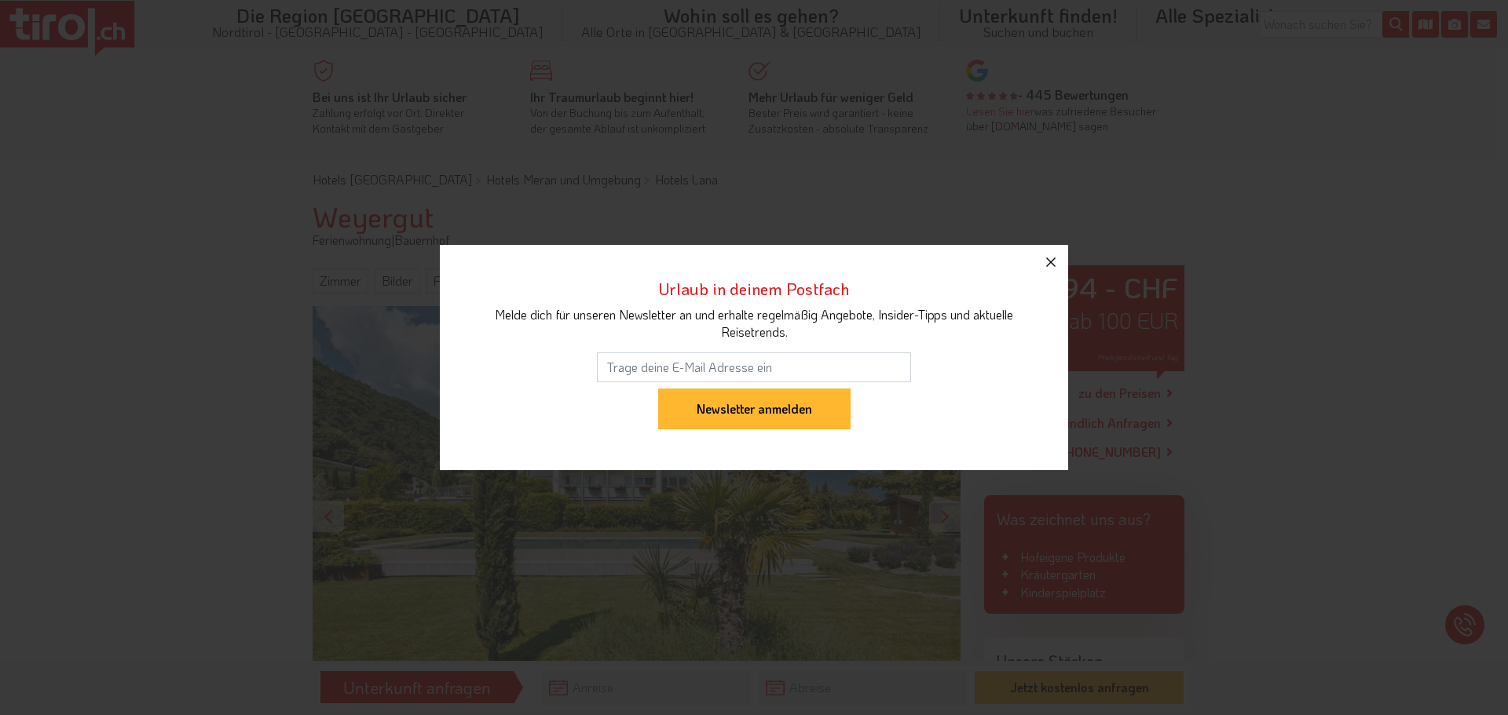
click at [1055, 267] on icon "button" at bounding box center [1050, 262] width 19 height 19
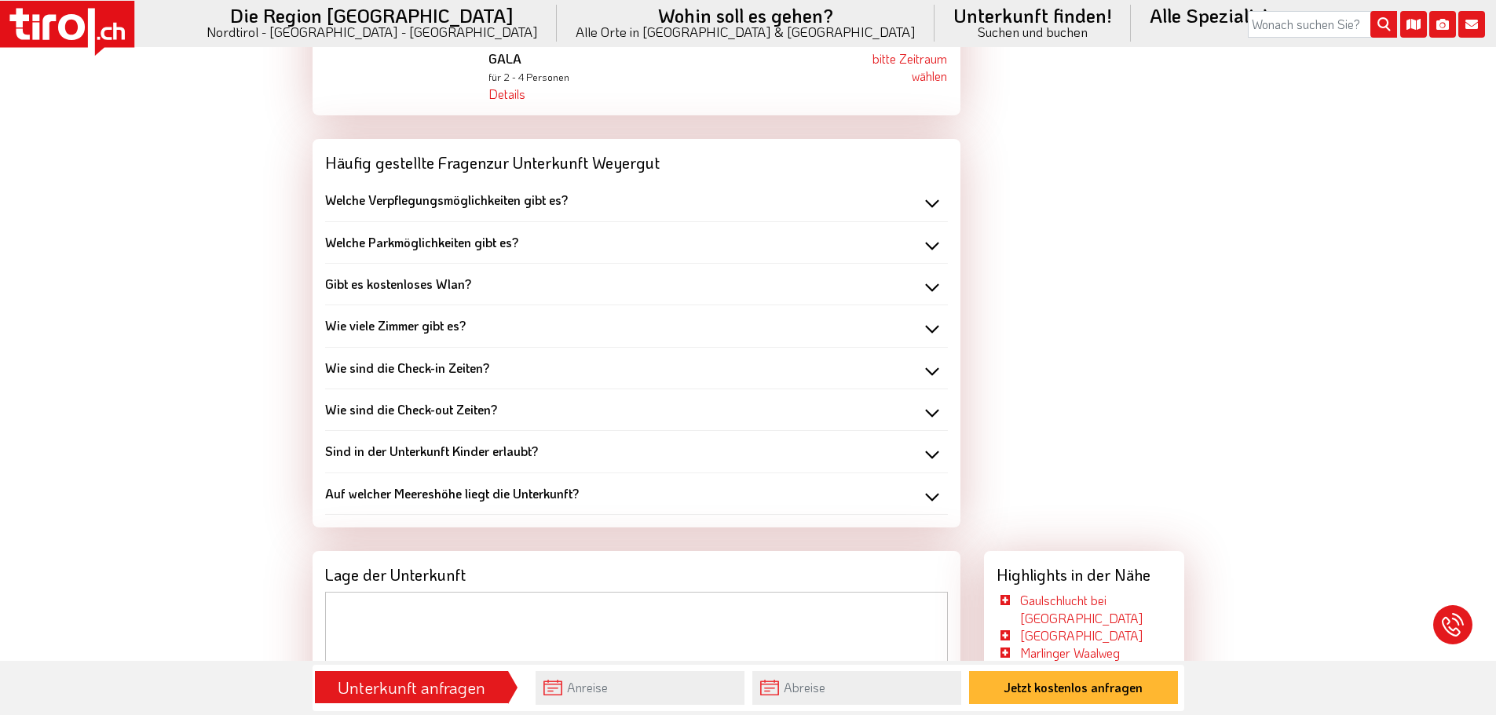
scroll to position [1649, 0]
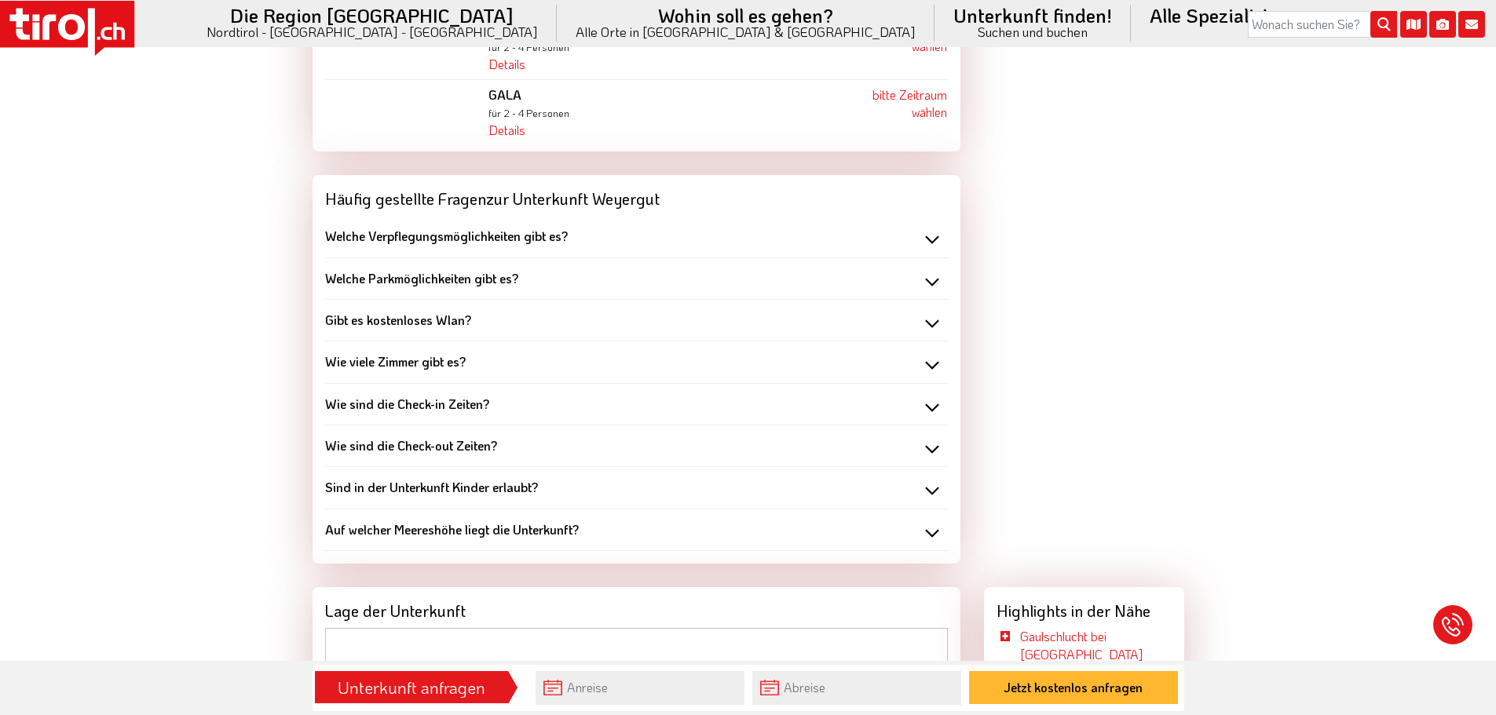
click at [378, 300] on div "Gibt es kostenloses Wlan? Ja" at bounding box center [636, 321] width 623 height 42
click at [390, 312] on b "Gibt es kostenloses Wlan?" at bounding box center [398, 320] width 146 height 16
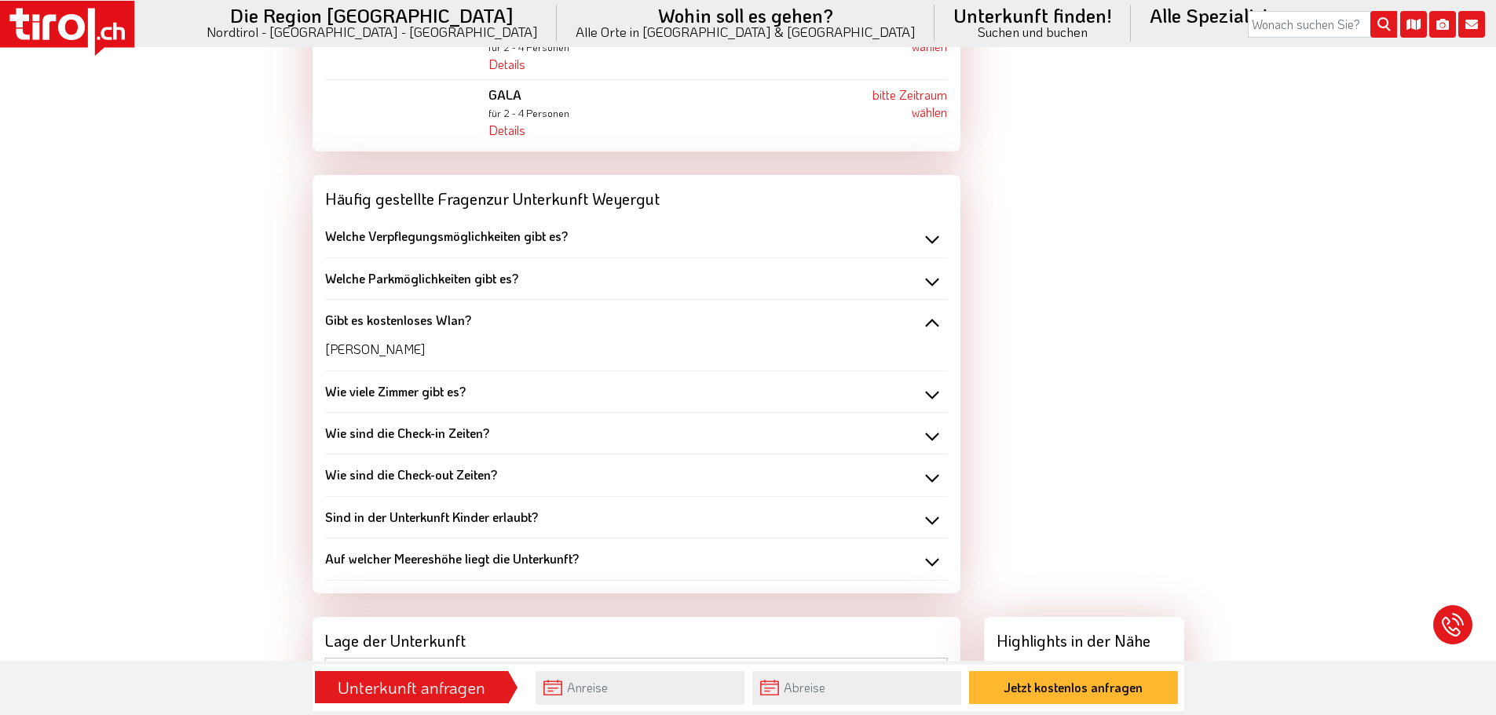
click at [390, 312] on b "Gibt es kostenloses Wlan?" at bounding box center [398, 320] width 146 height 16
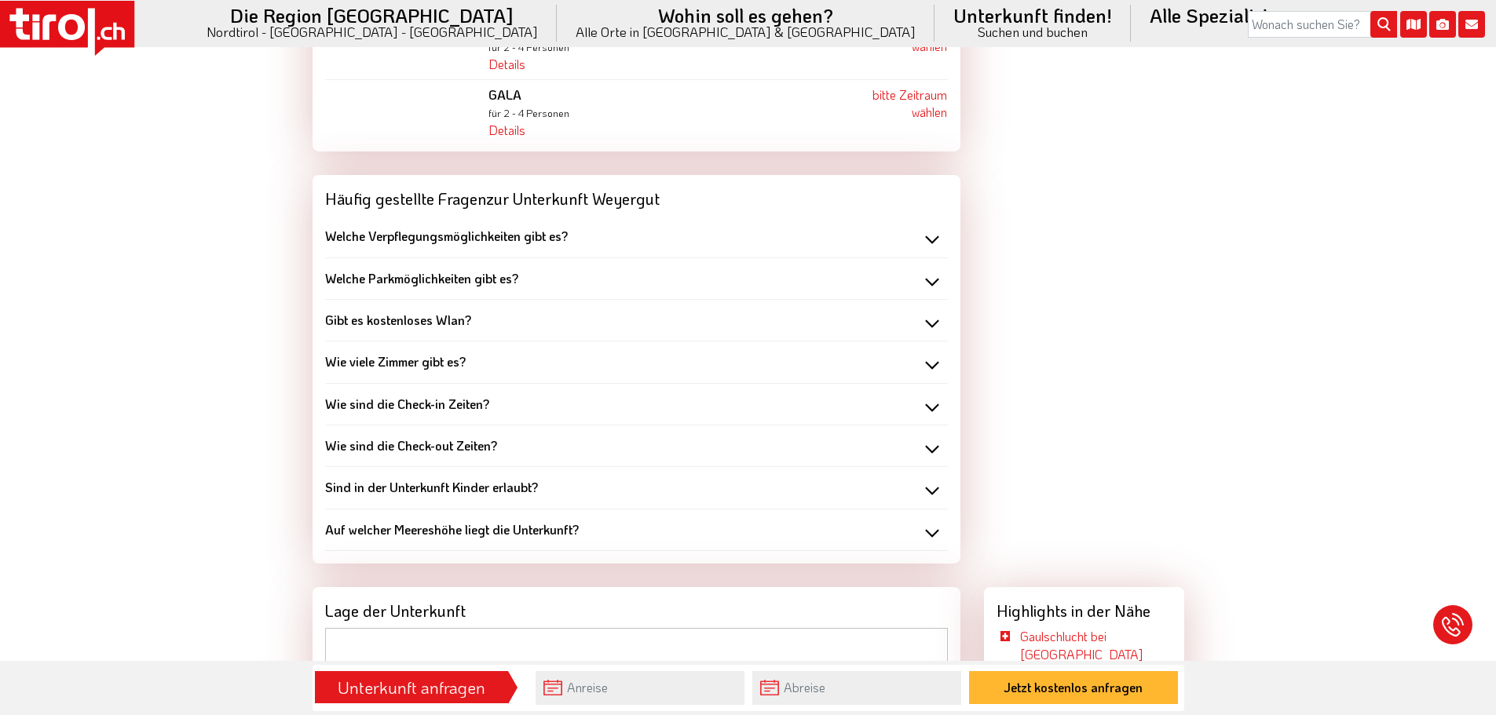
click at [402, 342] on div "Wie viele Zimmer gibt es? 5 Wohnungen" at bounding box center [636, 363] width 623 height 42
click at [409, 353] on b "Wie viele Zimmer gibt es?" at bounding box center [395, 361] width 141 height 16
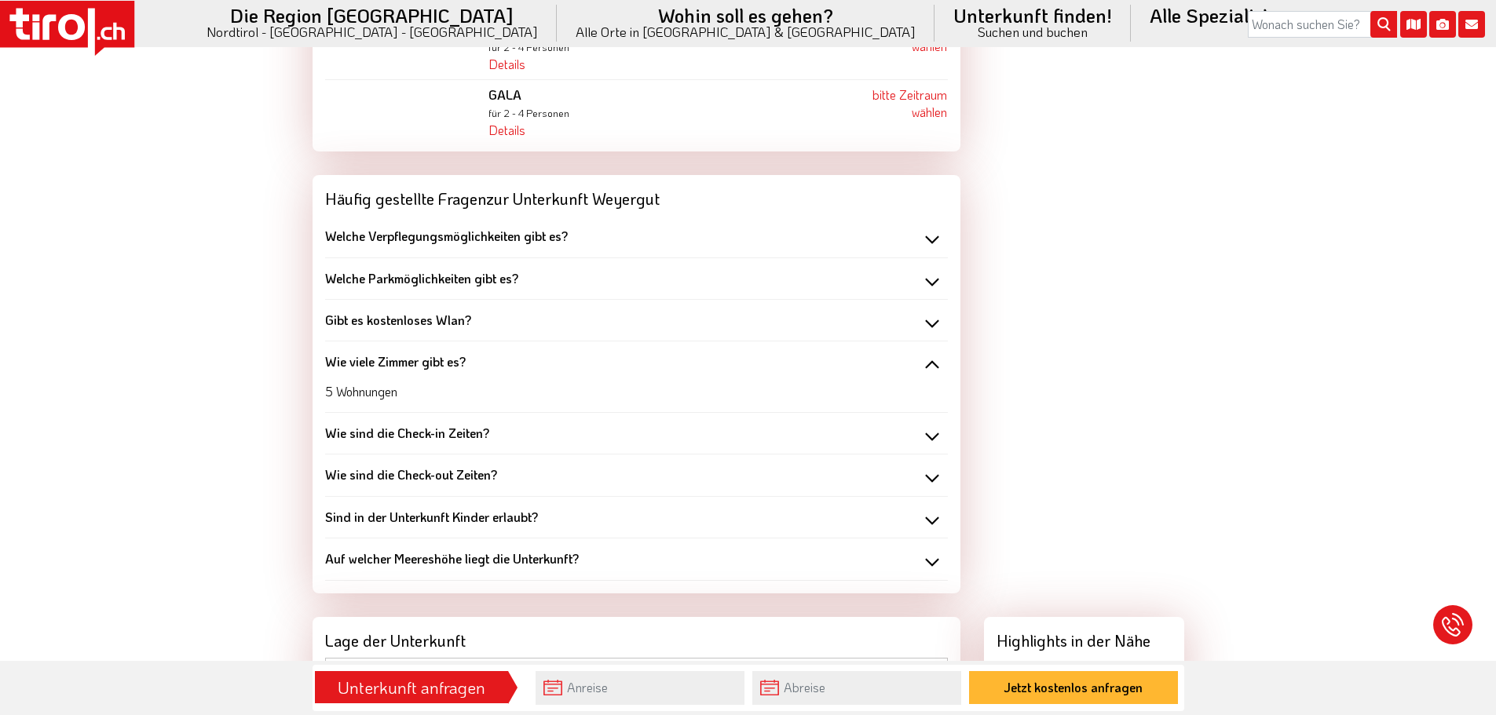
click at [408, 353] on b "Wie viele Zimmer gibt es?" at bounding box center [395, 361] width 141 height 16
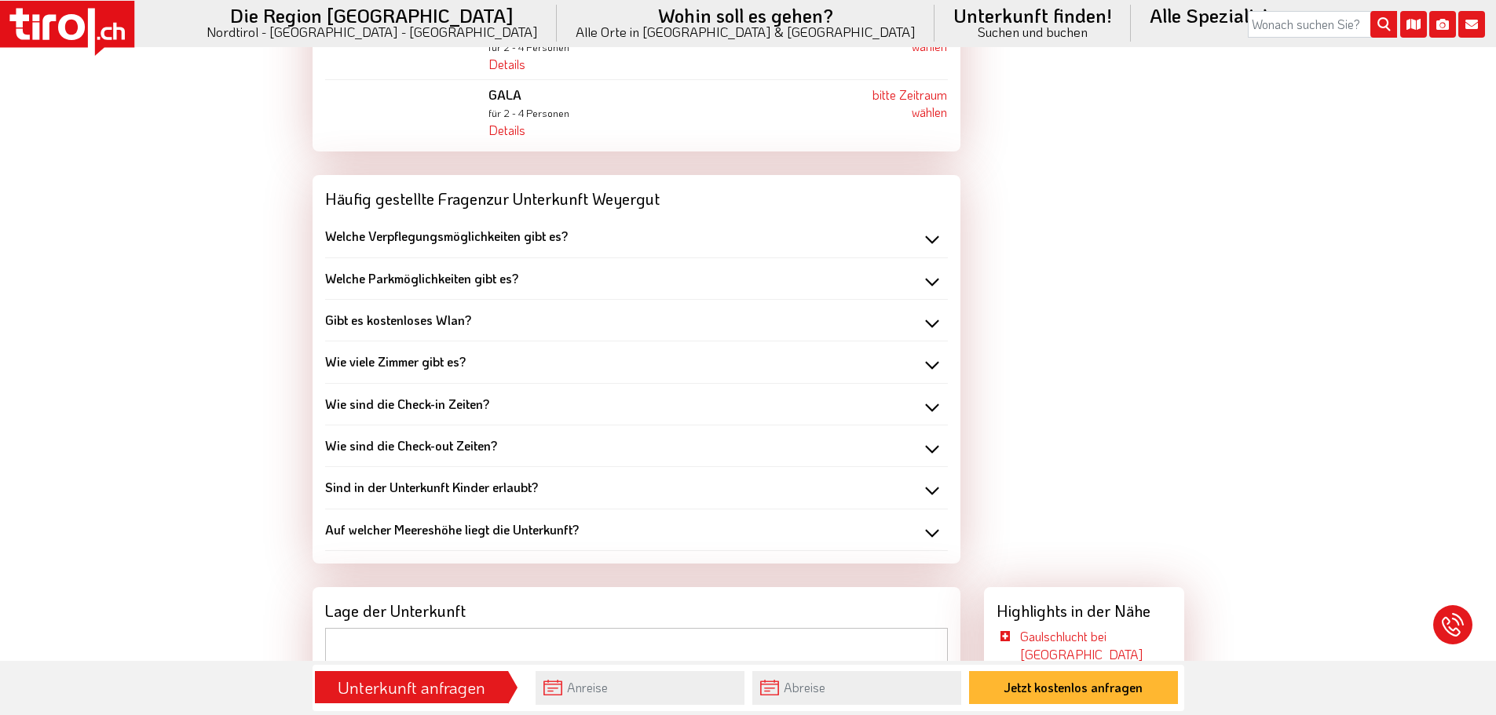
click at [411, 384] on div "Wie sind die Check-in Zeiten? 14:00" at bounding box center [636, 405] width 623 height 42
click at [411, 396] on b "Wie sind die Check-in Zeiten?" at bounding box center [407, 404] width 164 height 16
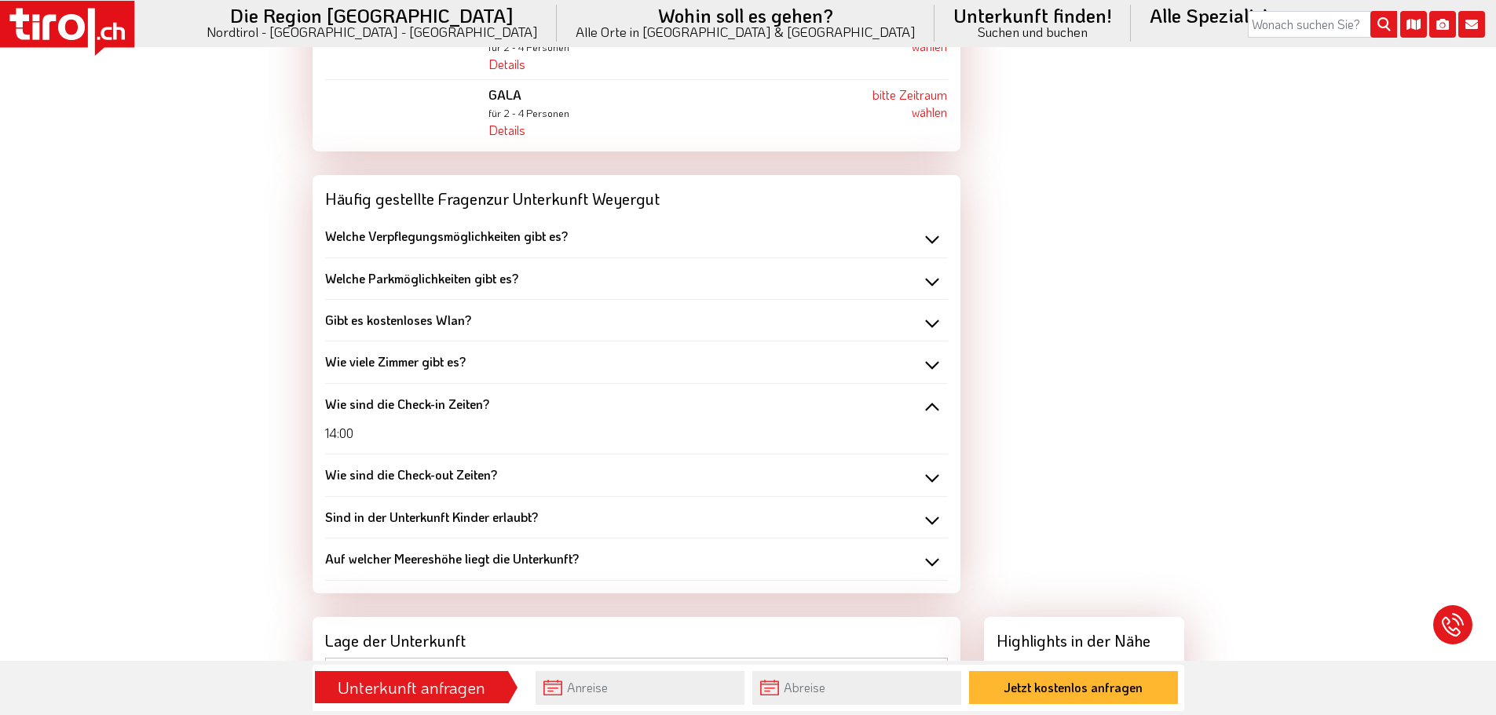
click at [409, 396] on b "Wie sind die Check-in Zeiten?" at bounding box center [407, 404] width 164 height 16
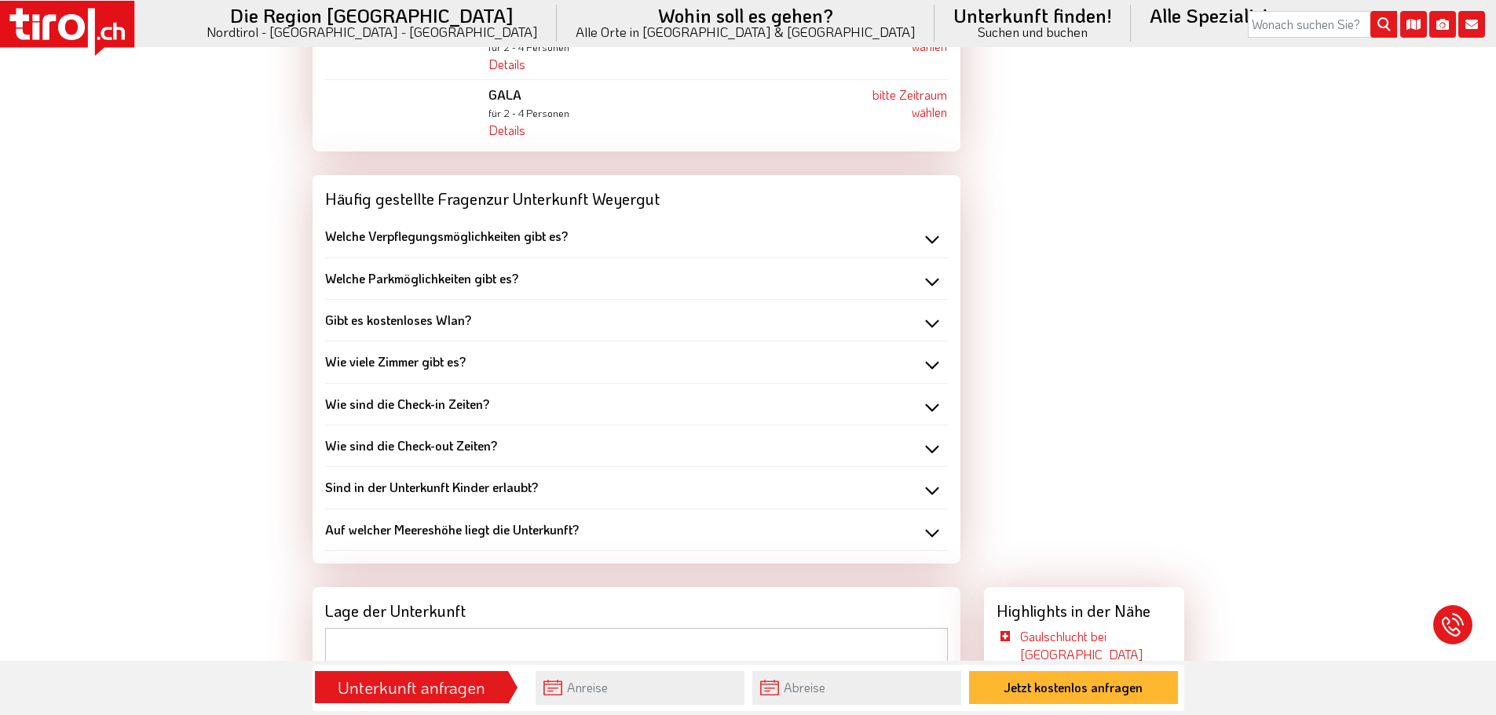
click at [411, 437] on b "Wie sind die Check-out Zeiten?" at bounding box center [411, 445] width 172 height 16
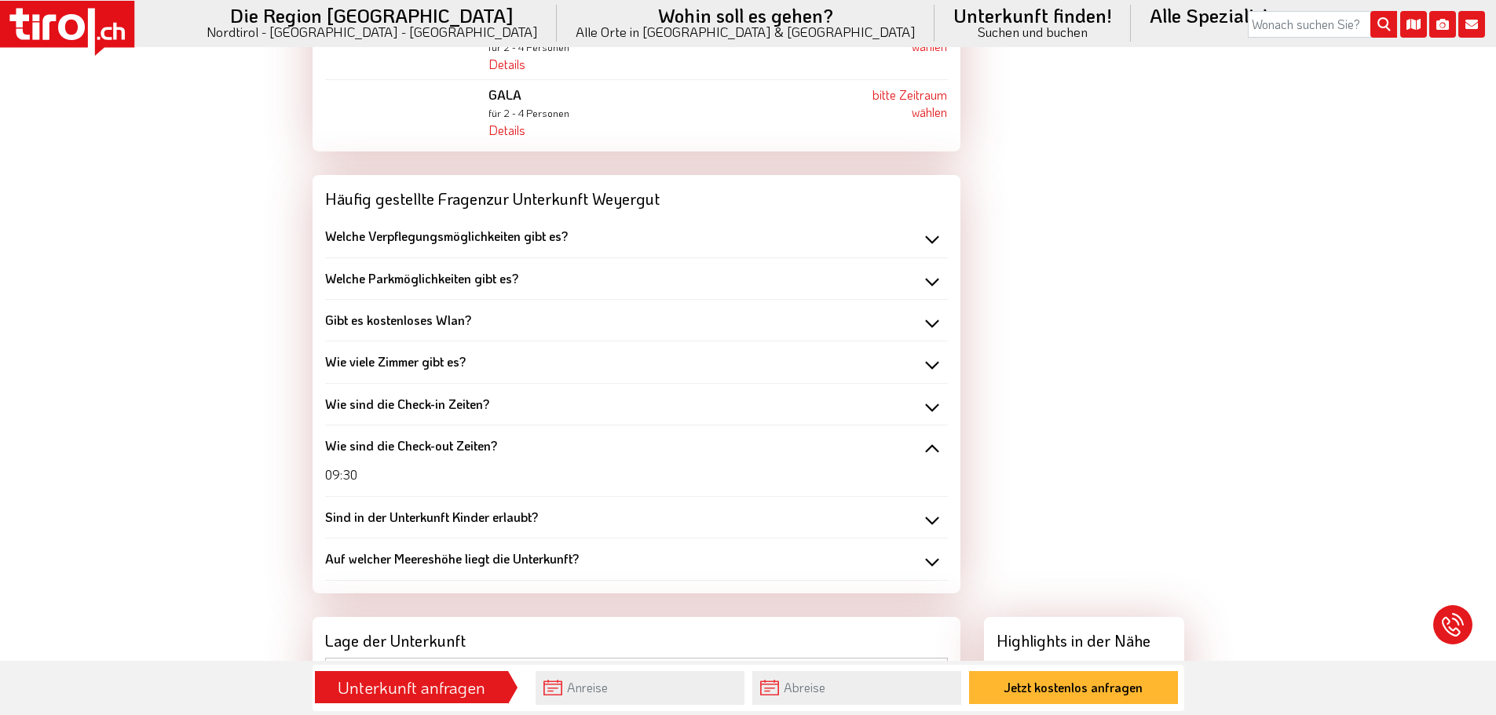
click at [411, 437] on b "Wie sind die Check-out Zeiten?" at bounding box center [411, 445] width 172 height 16
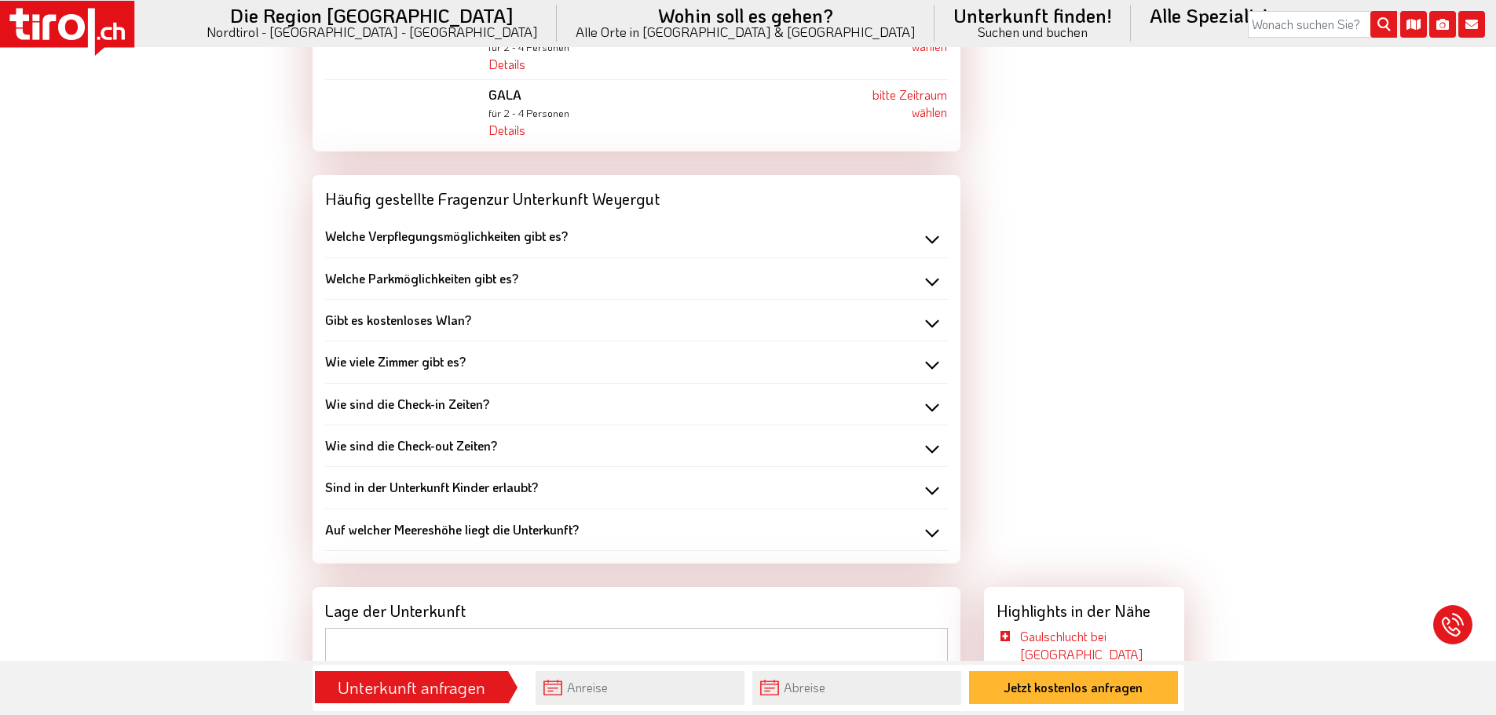
click at [420, 479] on b "Sind in der Unterkunft Kinder erlaubt?" at bounding box center [431, 487] width 213 height 16
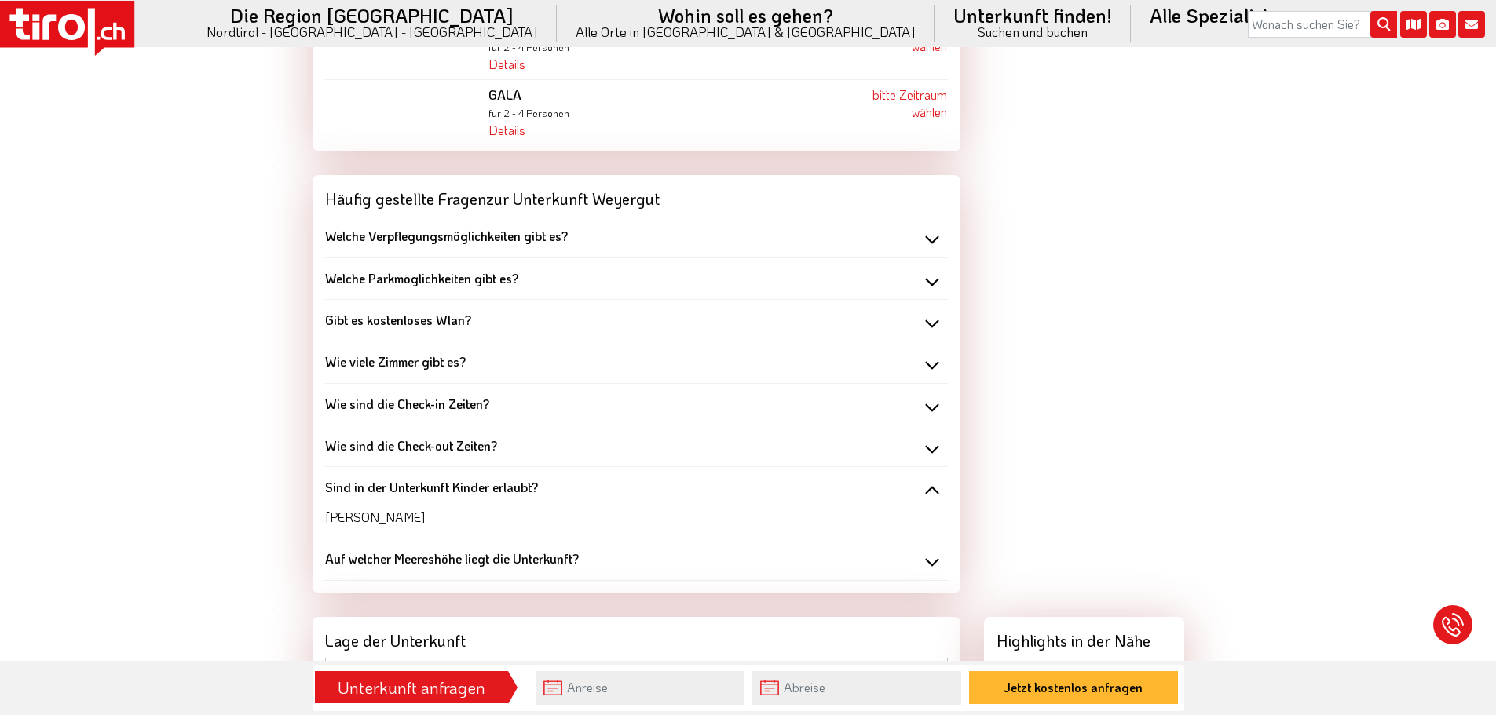
click at [420, 479] on b "Sind in der Unterkunft Kinder erlaubt?" at bounding box center [431, 487] width 213 height 16
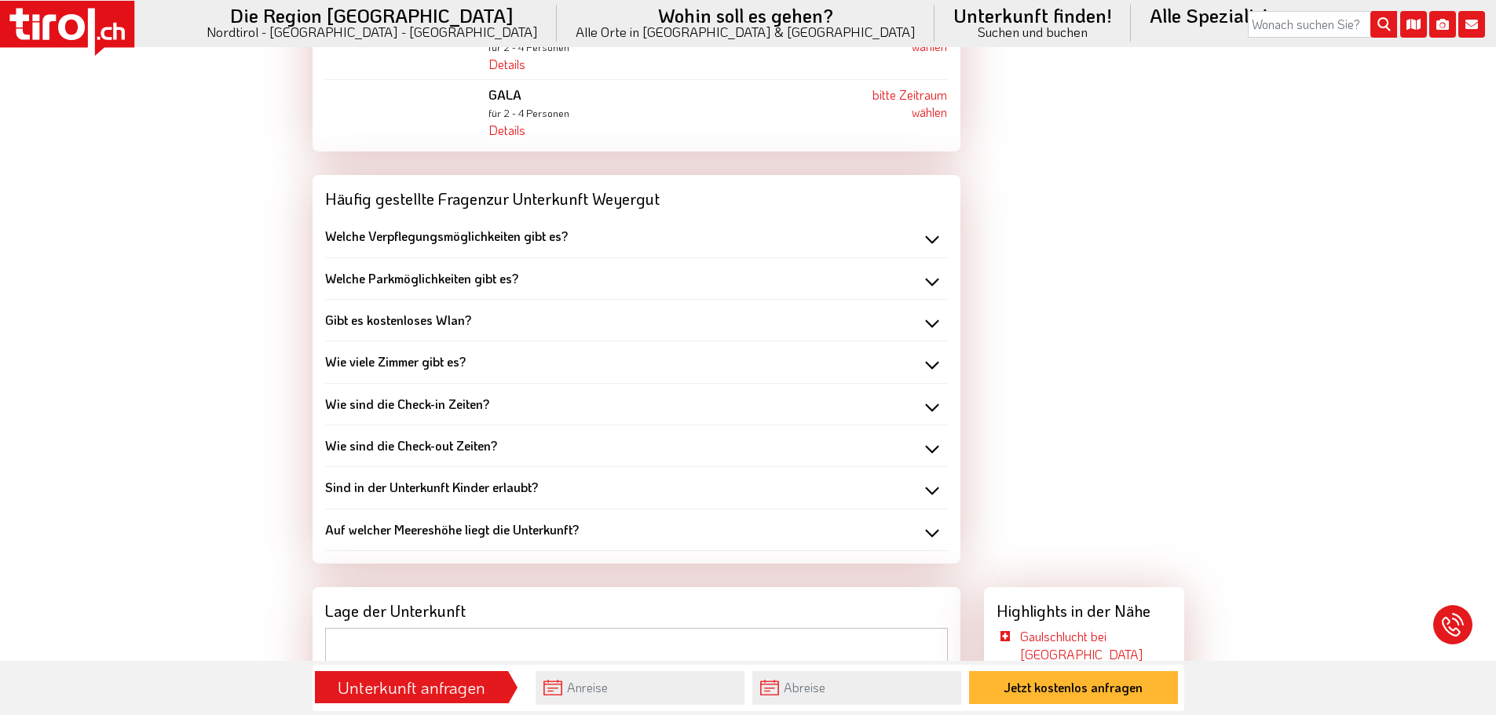
click at [430, 521] on b "Auf welcher Meereshöhe liegt die Unterkunft?" at bounding box center [452, 529] width 254 height 16
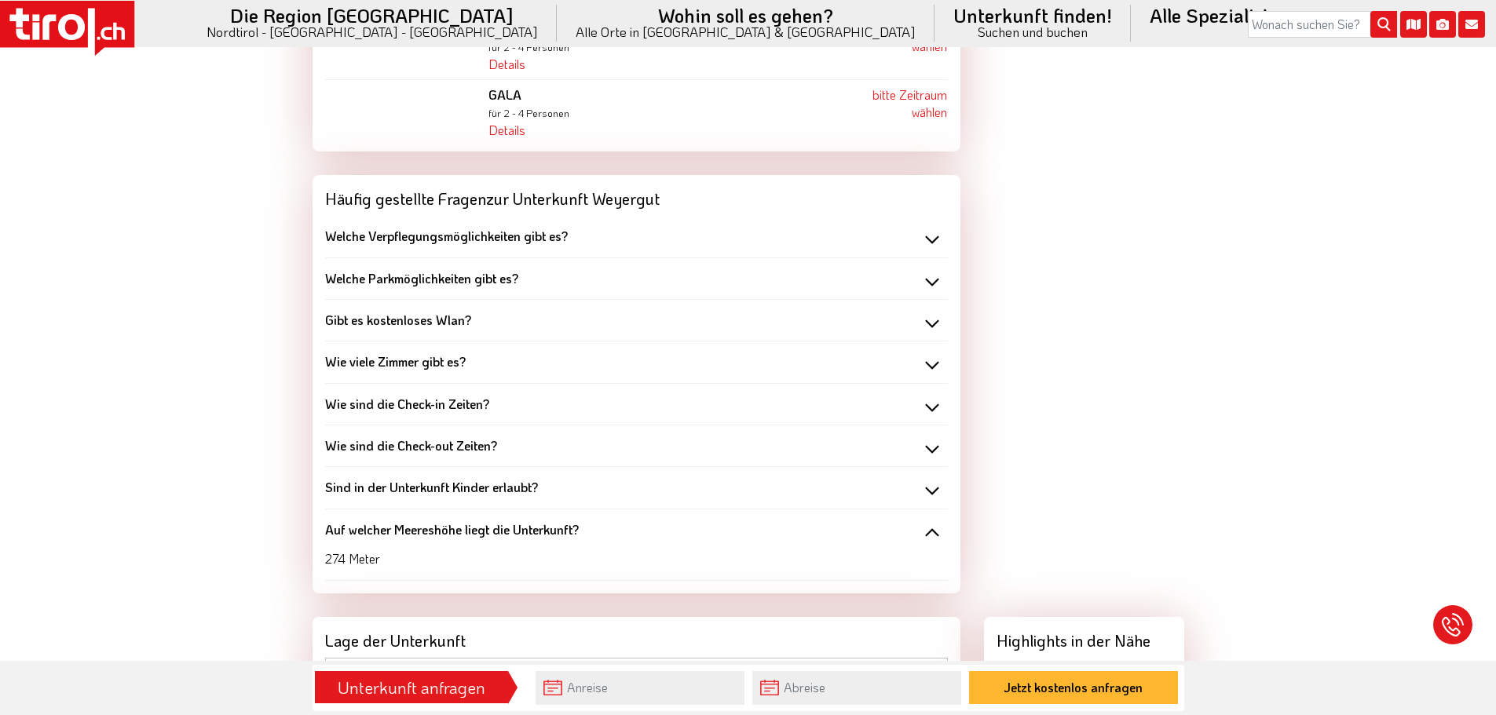
click at [430, 521] on b "Auf welcher Meereshöhe liegt die Unterkunft?" at bounding box center [452, 529] width 254 height 16
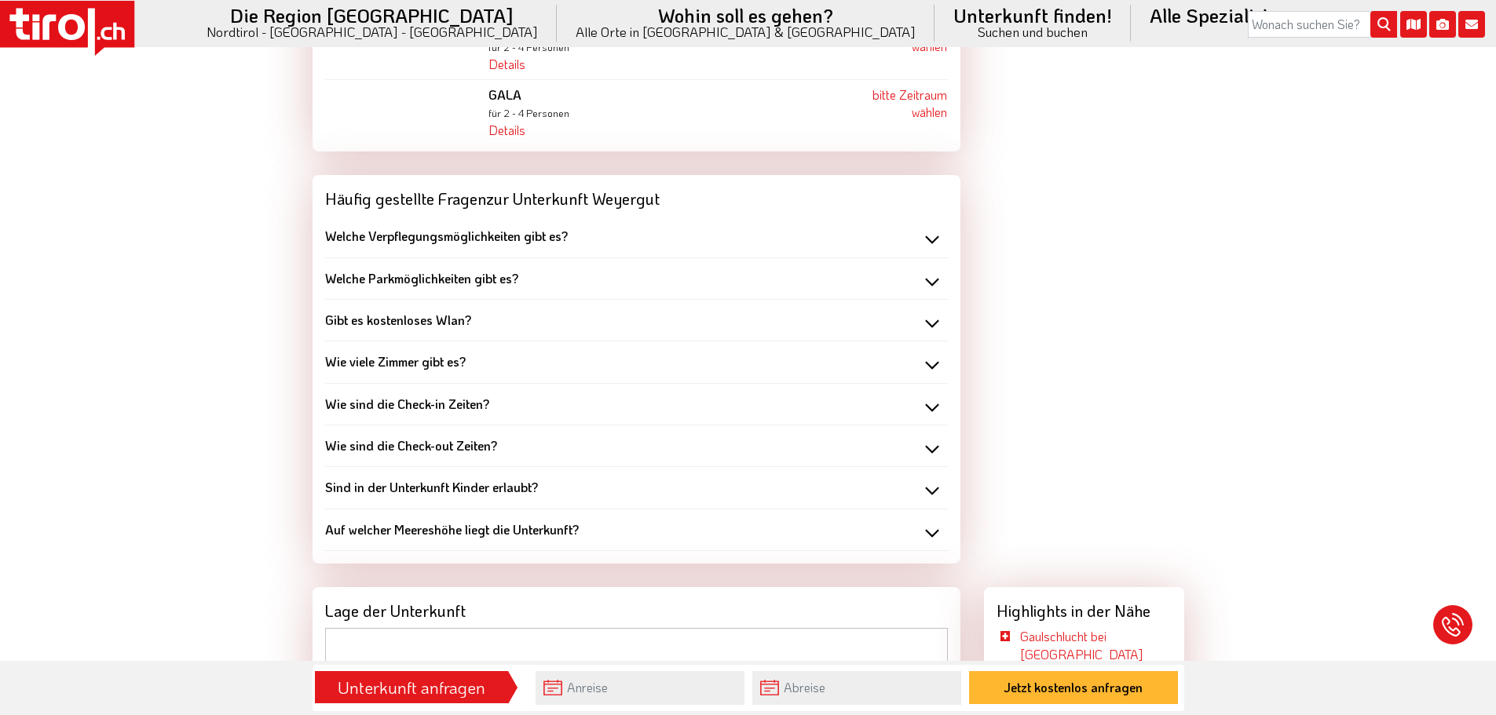
click at [407, 300] on div "Gibt es kostenloses Wlan? Ja" at bounding box center [636, 321] width 623 height 42
click at [407, 312] on b "Gibt es kostenloses Wlan?" at bounding box center [398, 320] width 146 height 16
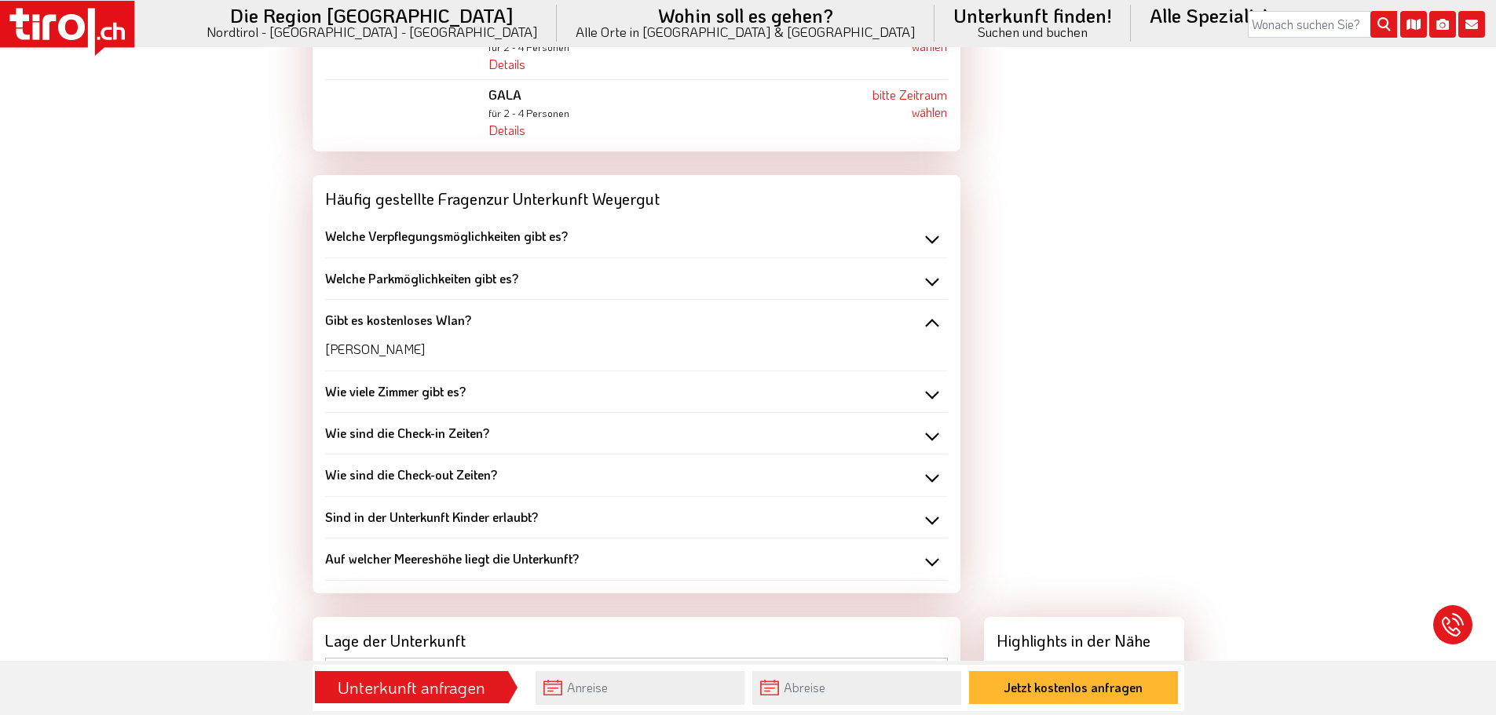
click at [415, 270] on b "Welche Parkmöglichkeiten gibt es?" at bounding box center [421, 278] width 193 height 16
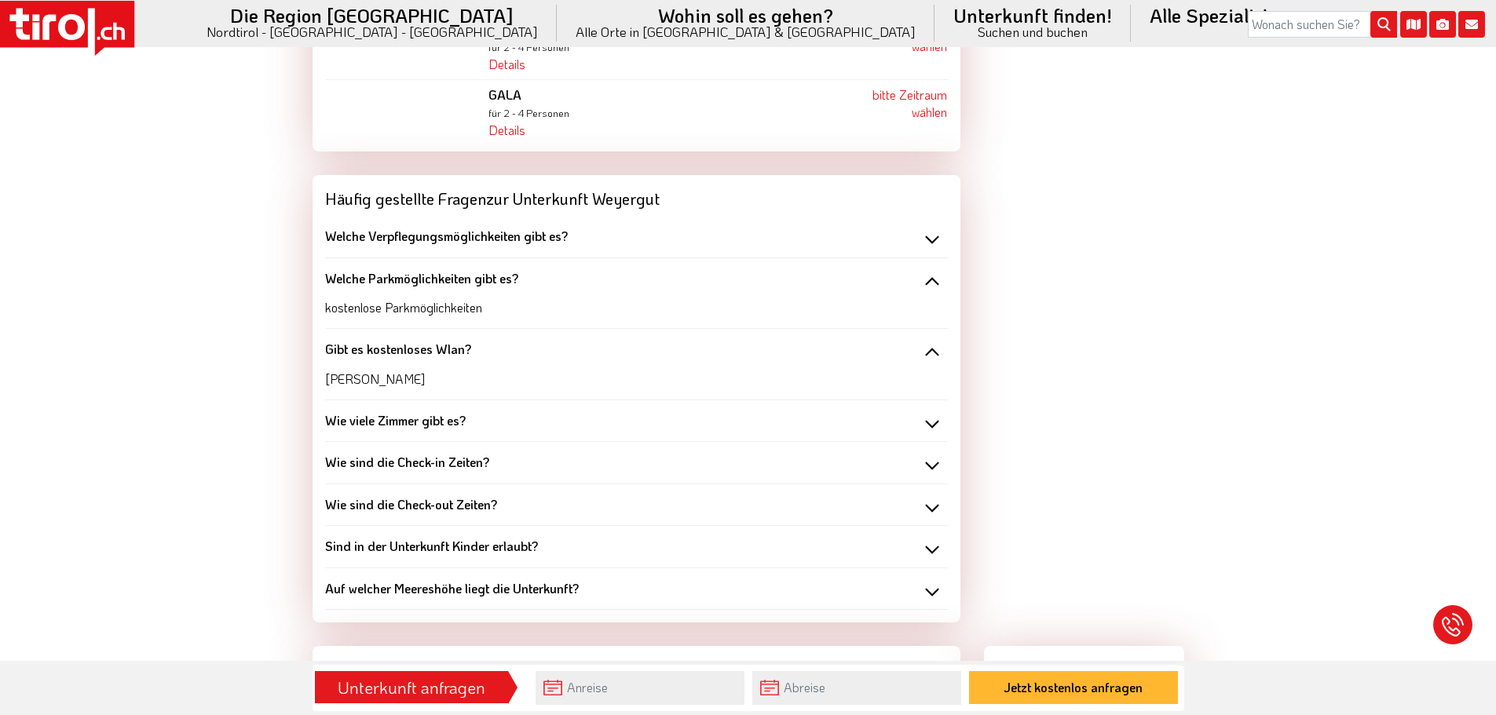
click at [422, 226] on div "Welche Verpflegungsmöglichkeiten gibt es? Ohne Verpflegung" at bounding box center [636, 237] width 623 height 42
click at [425, 228] on b "Welche Verpflegungsmöglichkeiten gibt es?" at bounding box center [446, 236] width 243 height 16
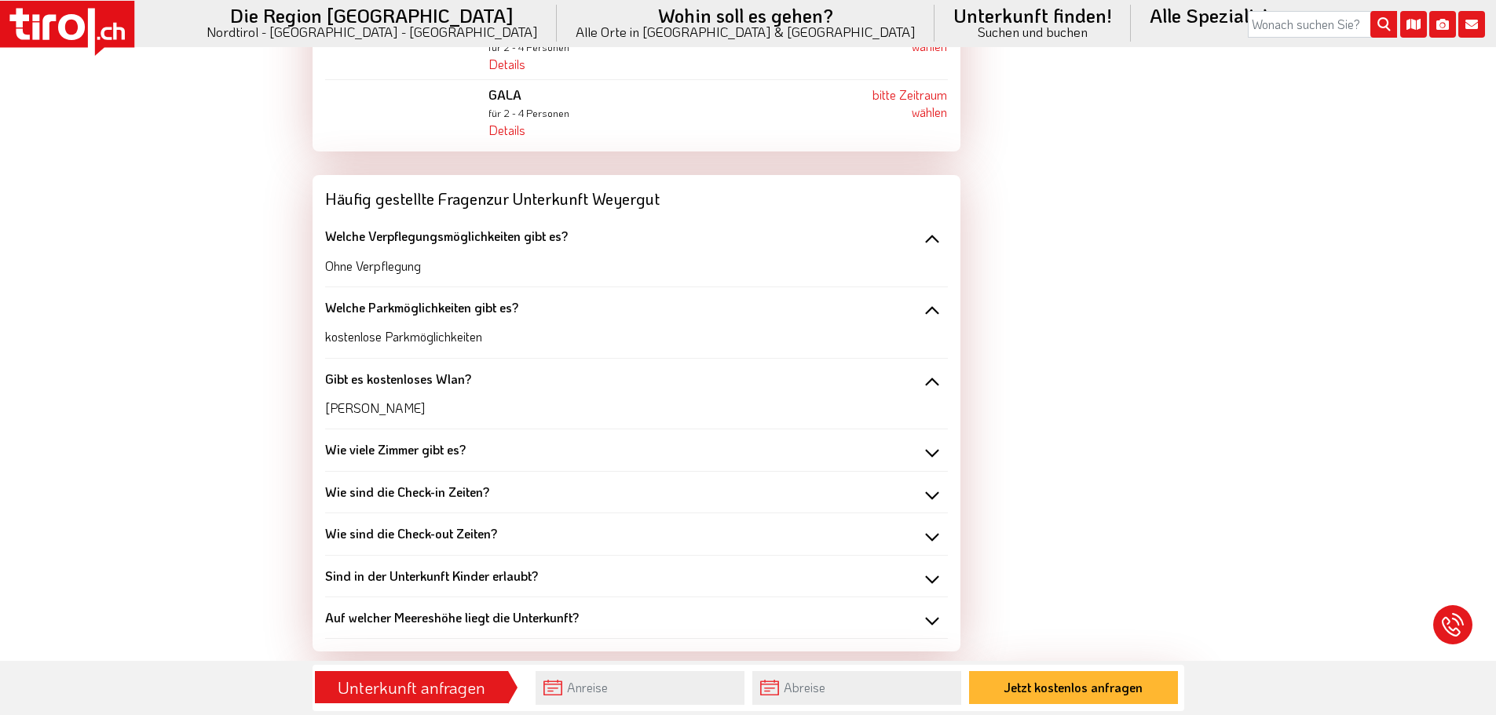
drag, startPoint x: 346, startPoint y: 239, endPoint x: 983, endPoint y: 242, distance: 637.6
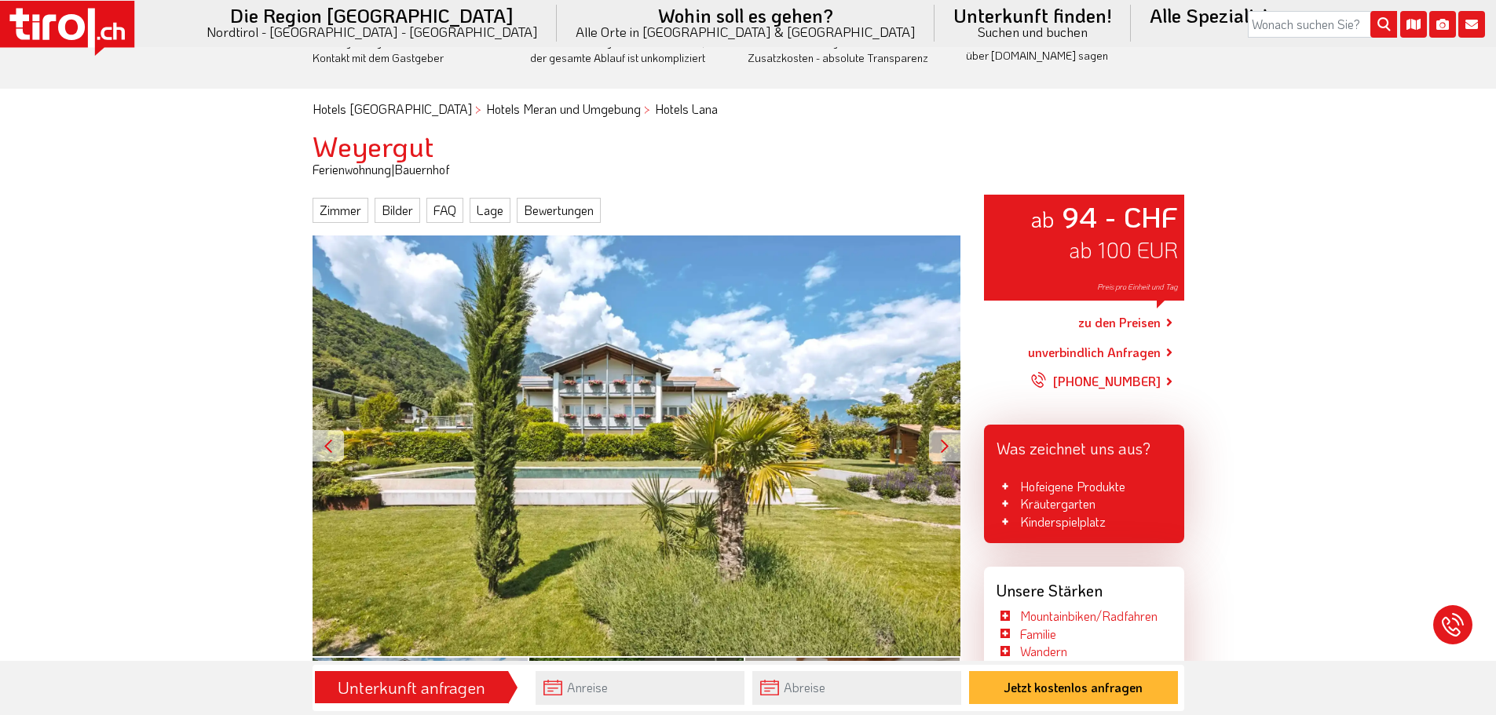
scroll to position [0, 0]
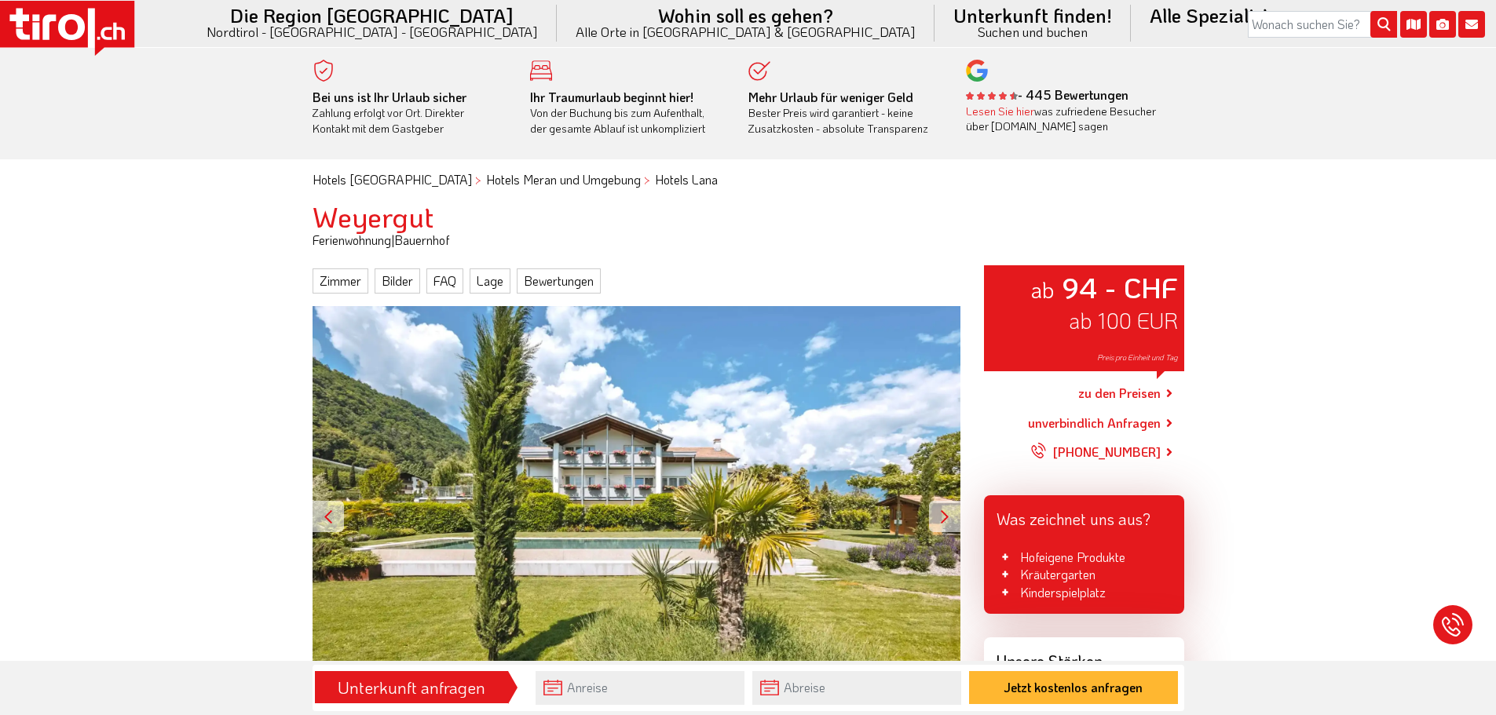
drag, startPoint x: 991, startPoint y: 61, endPoint x: 989, endPoint y: -27, distance: 88.7
drag, startPoint x: 631, startPoint y: 368, endPoint x: 654, endPoint y: 108, distance: 261.0
